Goal: Task Accomplishment & Management: Manage account settings

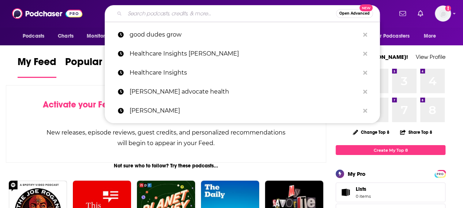
click at [188, 15] on input "Search podcasts, credits, & more..." at bounding box center [230, 14] width 211 height 12
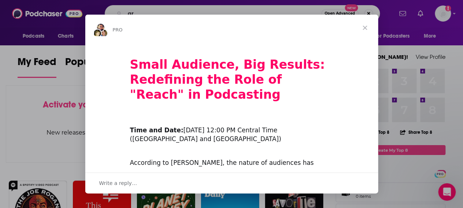
click at [368, 26] on span "Close" at bounding box center [365, 28] width 26 height 26
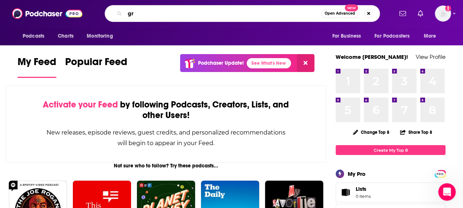
click at [138, 11] on input "gr" at bounding box center [223, 14] width 196 height 12
type input "grace through pain"
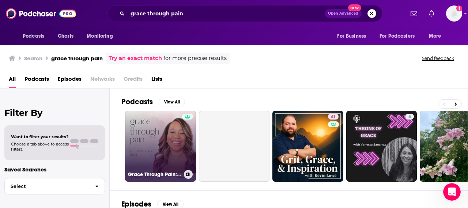
click at [162, 138] on link "Grace Through Pain: A Journey To Hope" at bounding box center [160, 146] width 71 height 71
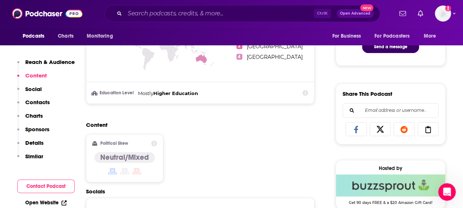
scroll to position [220, 0]
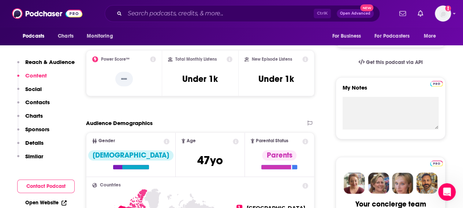
click at [40, 101] on p "Contacts" at bounding box center [37, 102] width 25 height 7
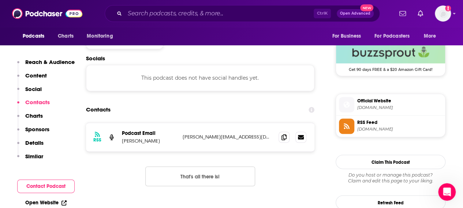
scroll to position [536, 0]
click at [29, 86] on p "Social" at bounding box center [33, 89] width 16 height 7
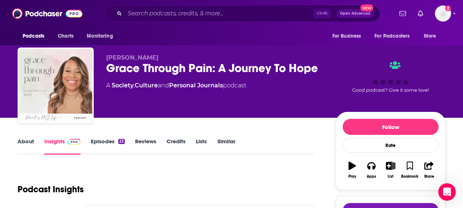
scroll to position [0, 0]
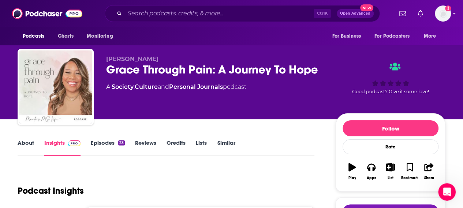
click at [56, 142] on link "Insights" at bounding box center [62, 147] width 36 height 17
click at [450, 13] on img "Logged in as Leighn" at bounding box center [443, 13] width 16 height 16
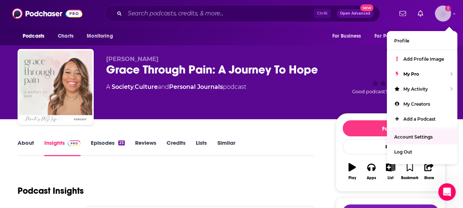
click at [431, 135] on span "Account Settings" at bounding box center [413, 136] width 38 height 5
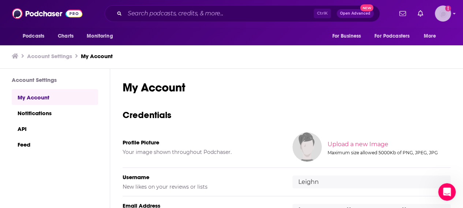
click at [449, 13] on img "Logged in as Leighn" at bounding box center [443, 13] width 16 height 16
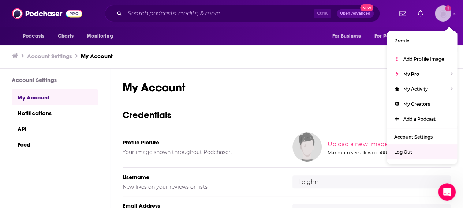
click at [408, 150] on span "Log Out" at bounding box center [403, 151] width 18 height 5
